Goal: Transaction & Acquisition: Download file/media

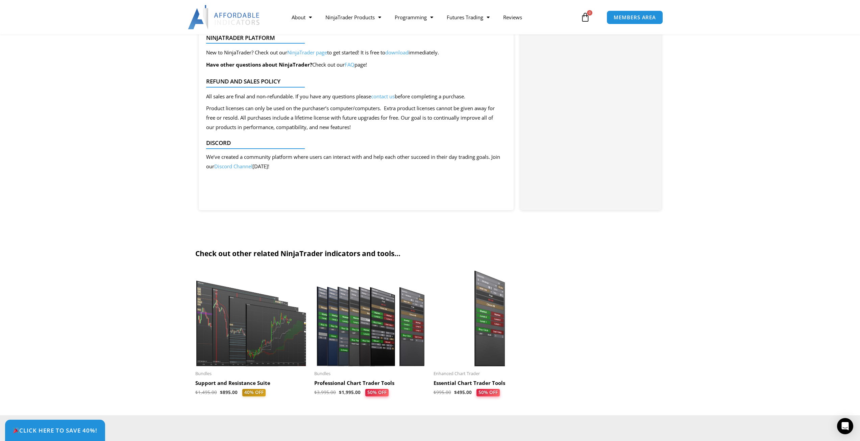
scroll to position [1554, 0]
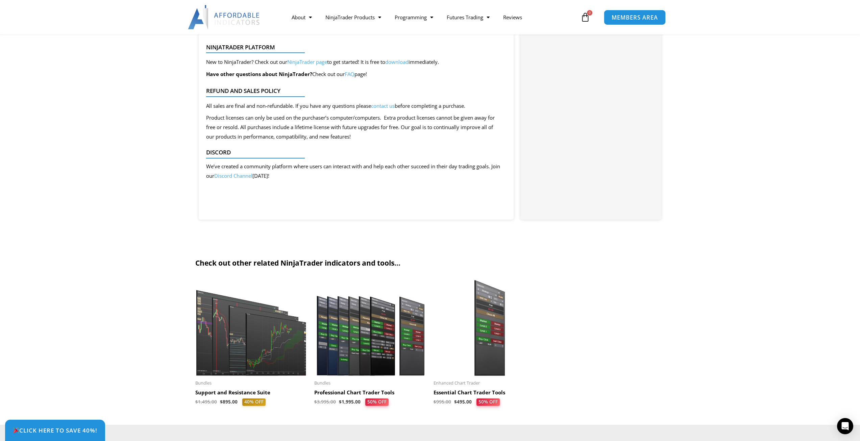
click at [650, 16] on span "MEMBERS AREA" at bounding box center [635, 18] width 46 height 6
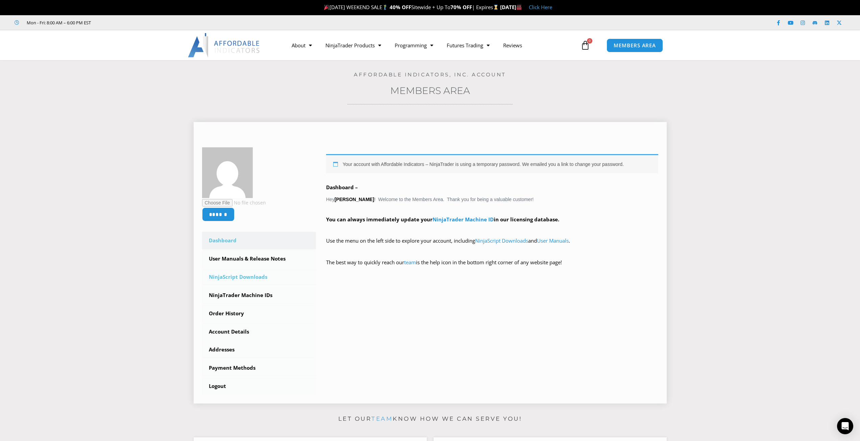
click at [256, 273] on link "NinjaScript Downloads" at bounding box center [259, 277] width 114 height 18
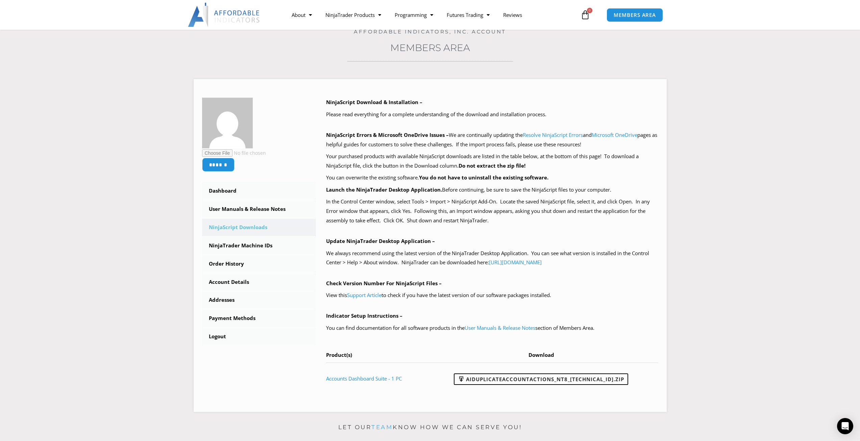
scroll to position [68, 0]
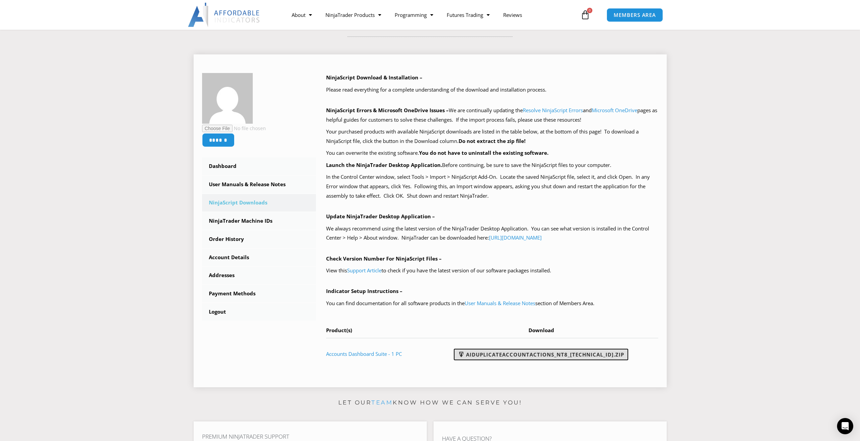
click at [543, 359] on link "AIDuplicateAccountActions_NT8_25.2.5.1.zip" at bounding box center [541, 354] width 174 height 11
click at [260, 221] on link "NinjaTrader Machine IDs" at bounding box center [259, 221] width 114 height 18
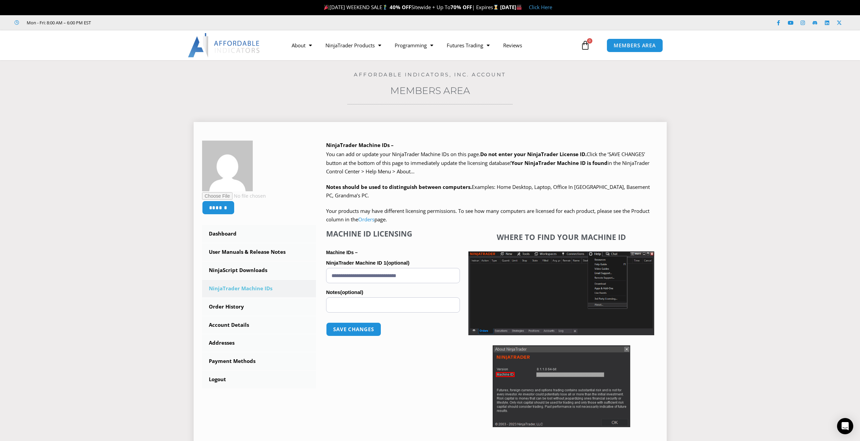
drag, startPoint x: 433, startPoint y: 274, endPoint x: 298, endPoint y: 287, distance: 135.7
click at [298, 287] on div "****** Dashboard Subscriptions User Manuals & Release Notes NinjaScript Downloa…" at bounding box center [430, 294] width 456 height 307
click at [350, 330] on button "Save changes" at bounding box center [354, 329] width 58 height 15
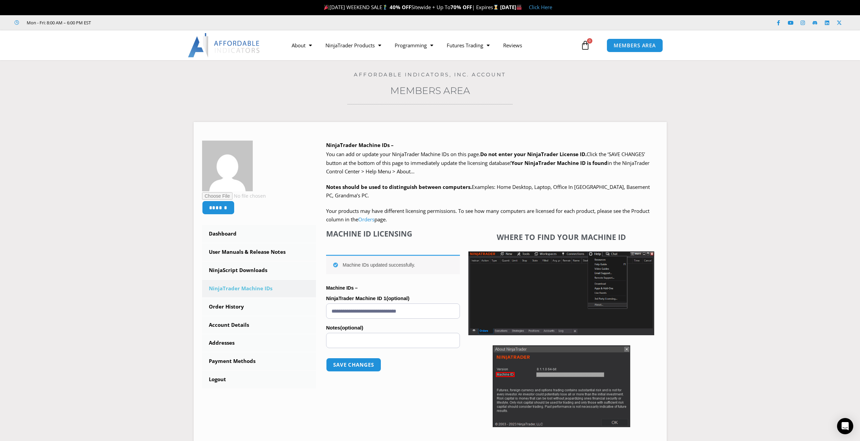
click at [206, 45] on img at bounding box center [224, 45] width 73 height 24
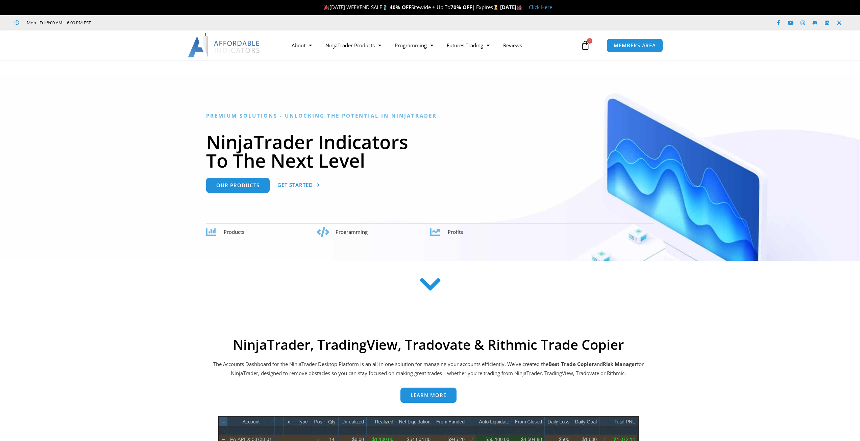
click at [431, 48] on span "Menu" at bounding box center [430, 46] width 6 height 12
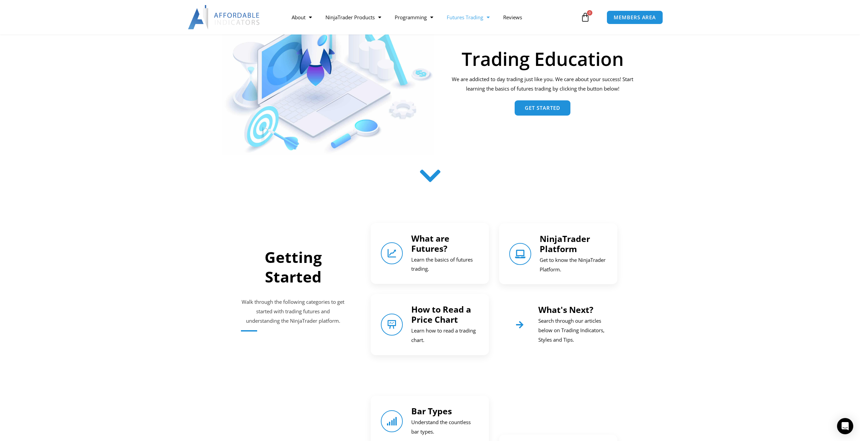
scroll to position [101, 0]
click at [547, 257] on p "Get to know the NinjaTrader Platform." at bounding box center [574, 264] width 68 height 19
click at [578, 251] on h4 "NinjaTrader Platform" at bounding box center [574, 243] width 68 height 20
click at [527, 252] on link "NinjaTrader Platform" at bounding box center [520, 253] width 24 height 24
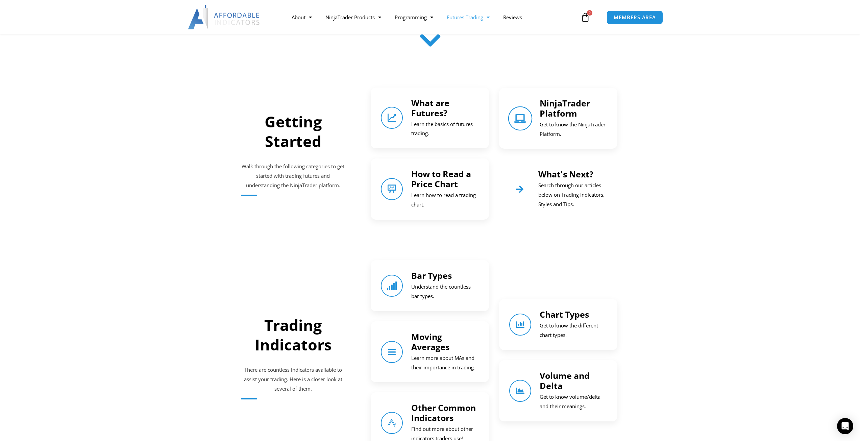
scroll to position [331, 0]
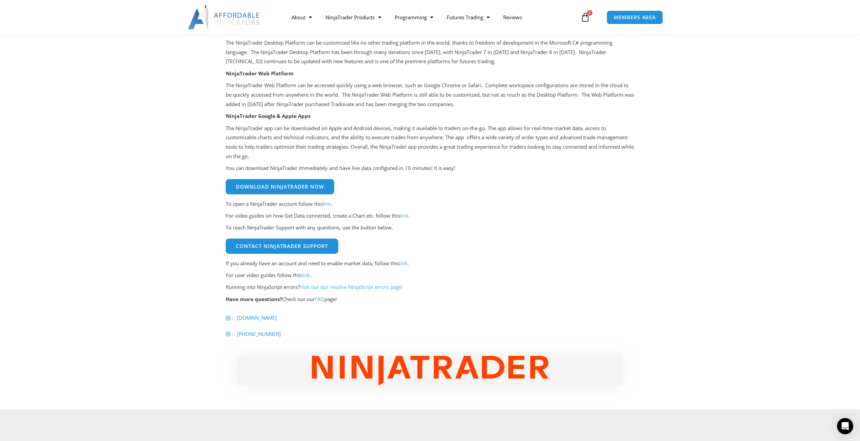
scroll to position [135, 0]
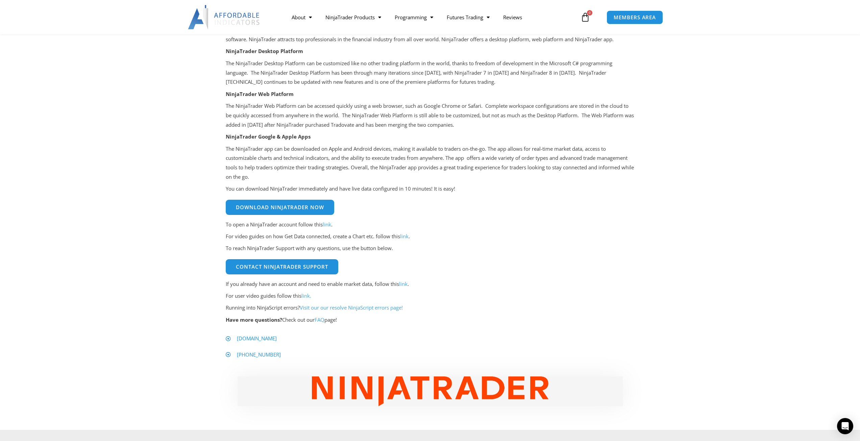
click at [218, 18] on img at bounding box center [224, 17] width 73 height 24
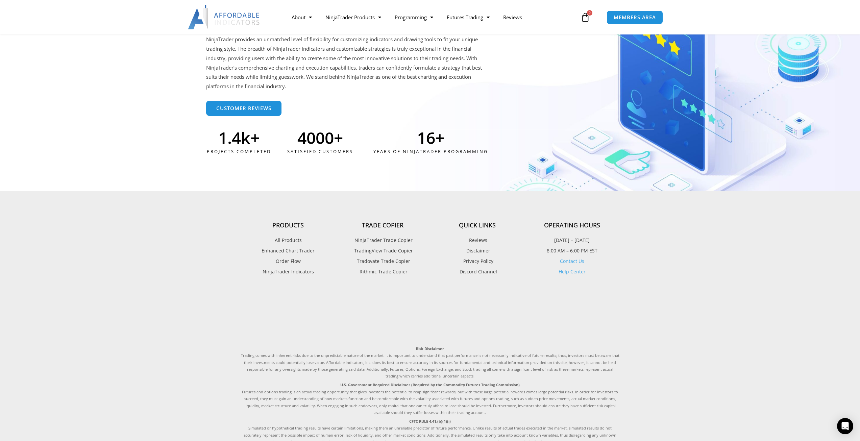
scroll to position [1757, 0]
